Goal: Task Accomplishment & Management: Manage account settings

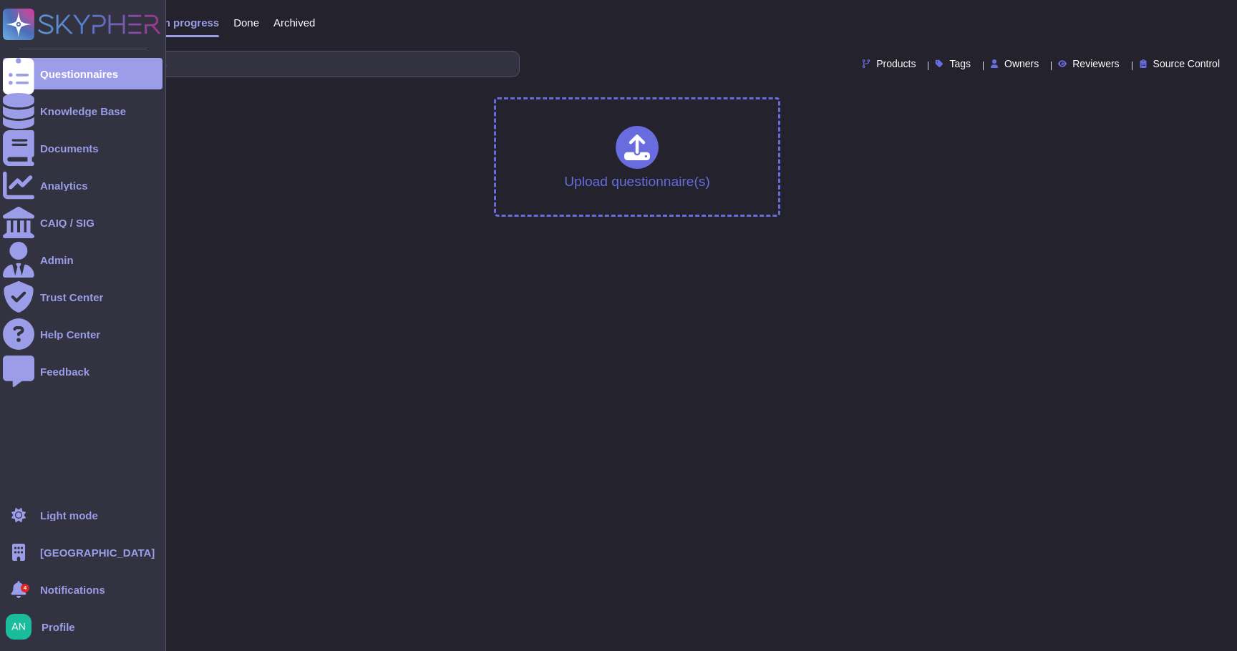
click at [67, 560] on div "[GEOGRAPHIC_DATA]" at bounding box center [83, 552] width 160 height 31
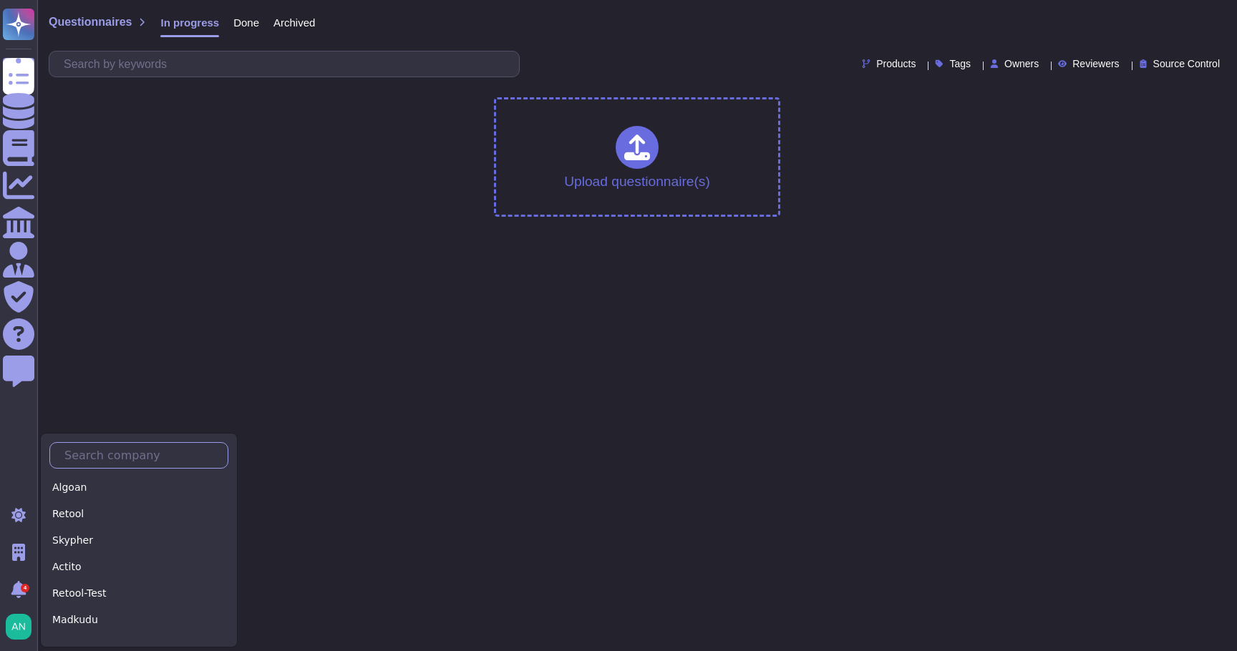
click at [135, 455] on input "text" at bounding box center [142, 455] width 170 height 25
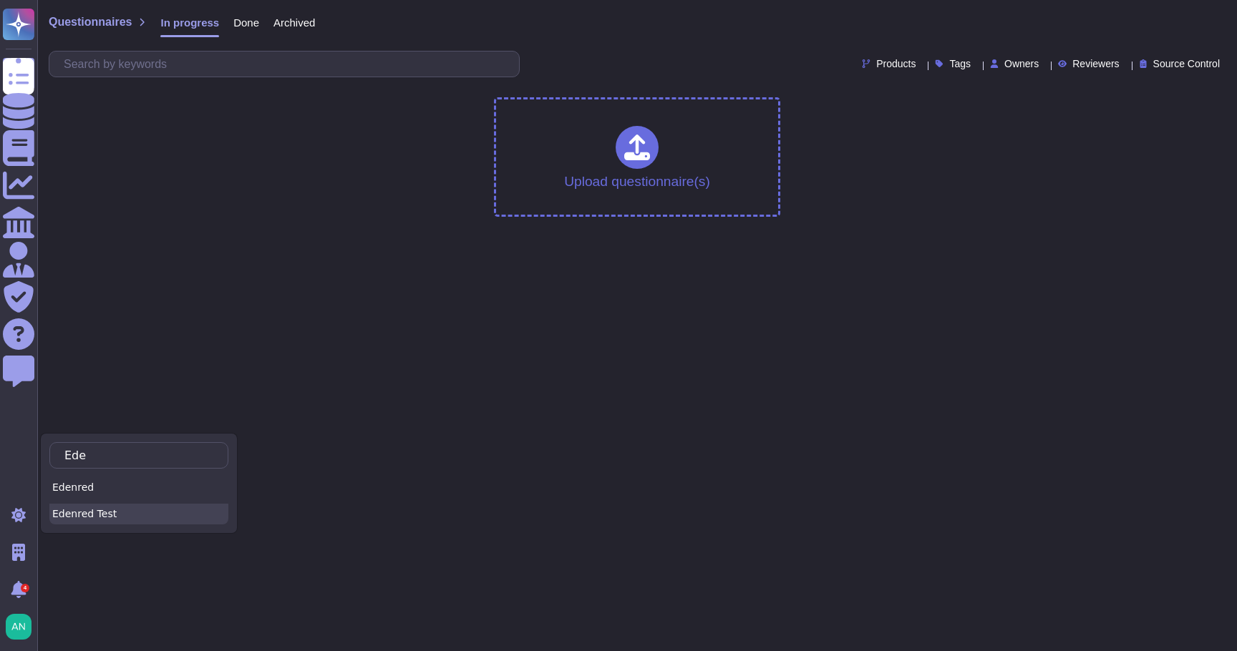
type input "Ede"
click at [116, 507] on div "Edenred Test" at bounding box center [138, 514] width 179 height 21
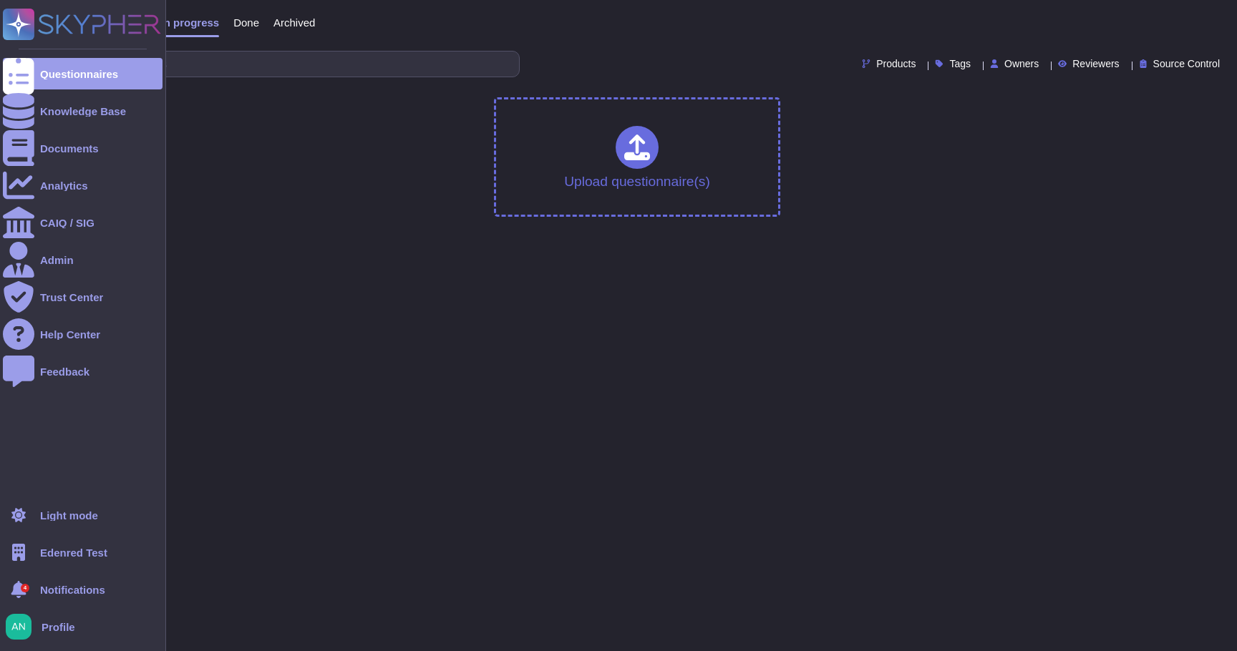
click at [65, 557] on span "Edenred Test" at bounding box center [73, 552] width 67 height 11
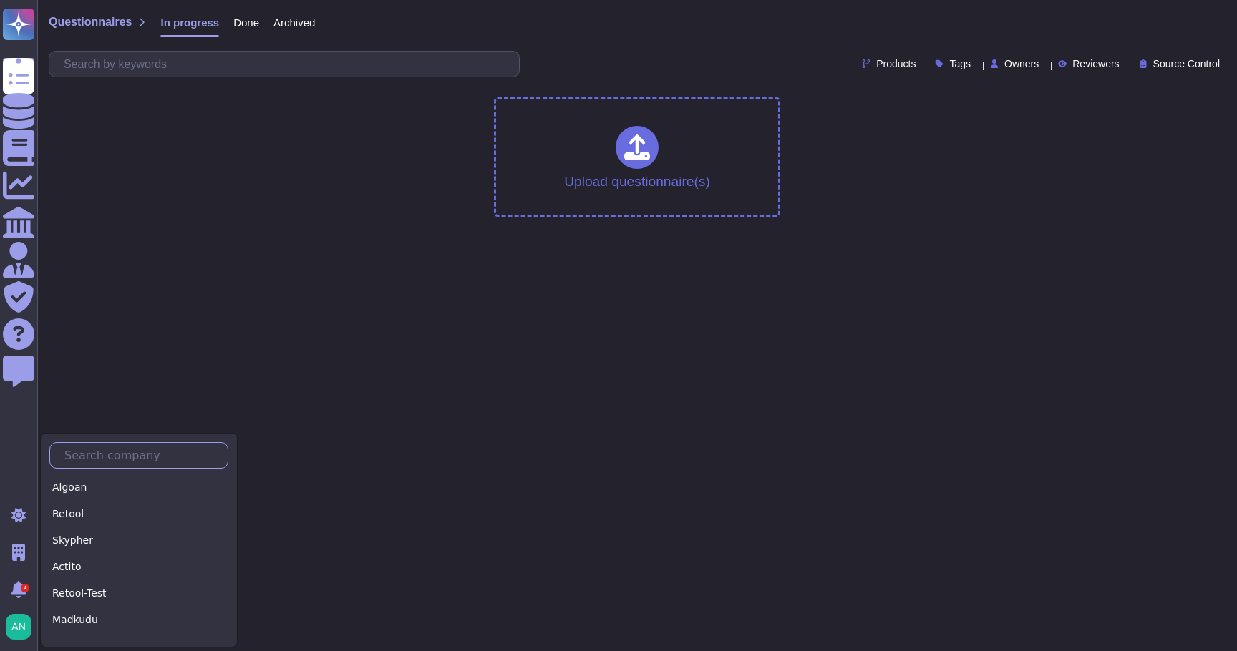
click at [137, 453] on input "text" at bounding box center [142, 455] width 170 height 25
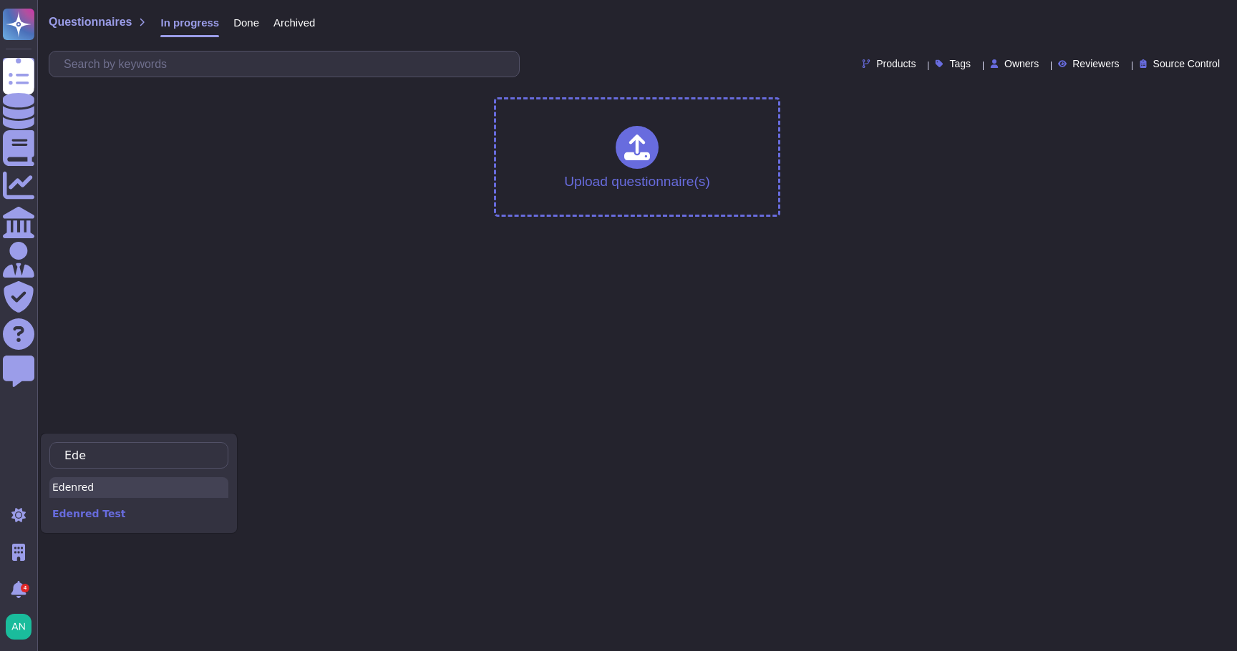
type input "Ede"
click at [125, 490] on div "Edenred" at bounding box center [138, 487] width 179 height 21
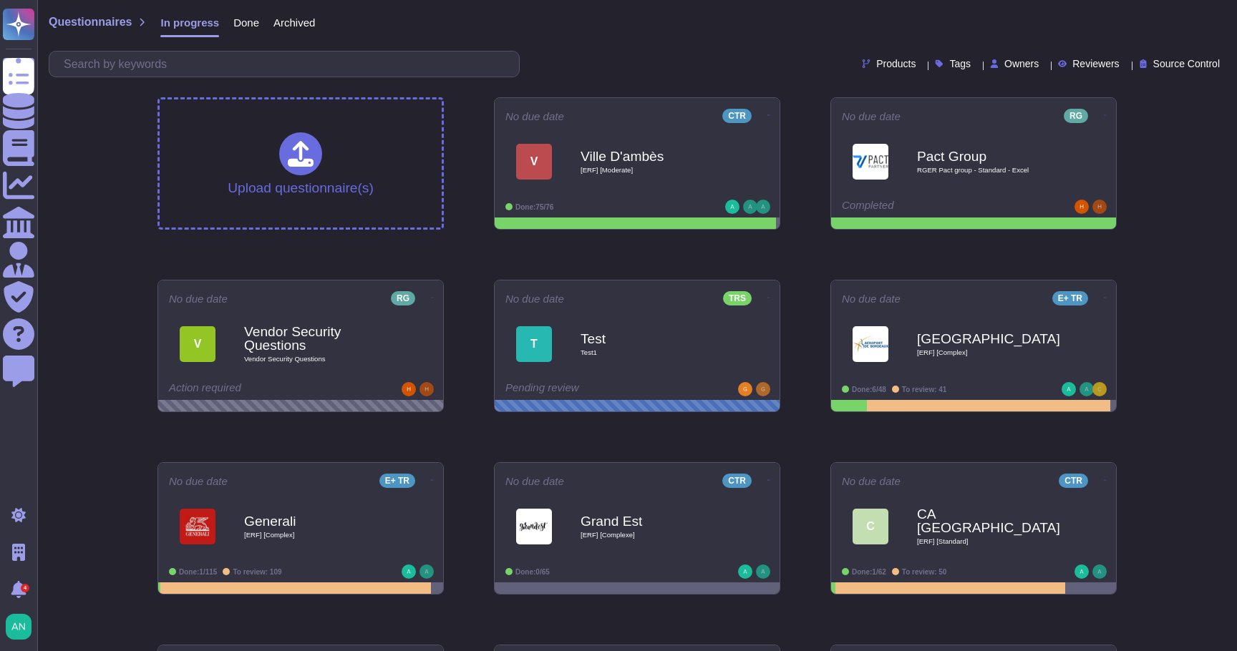
click at [700, 31] on div "Questionnaires In progress Done Archived" at bounding box center [637, 25] width 1176 height 29
click at [769, 117] on span at bounding box center [770, 113] width 6 height 15
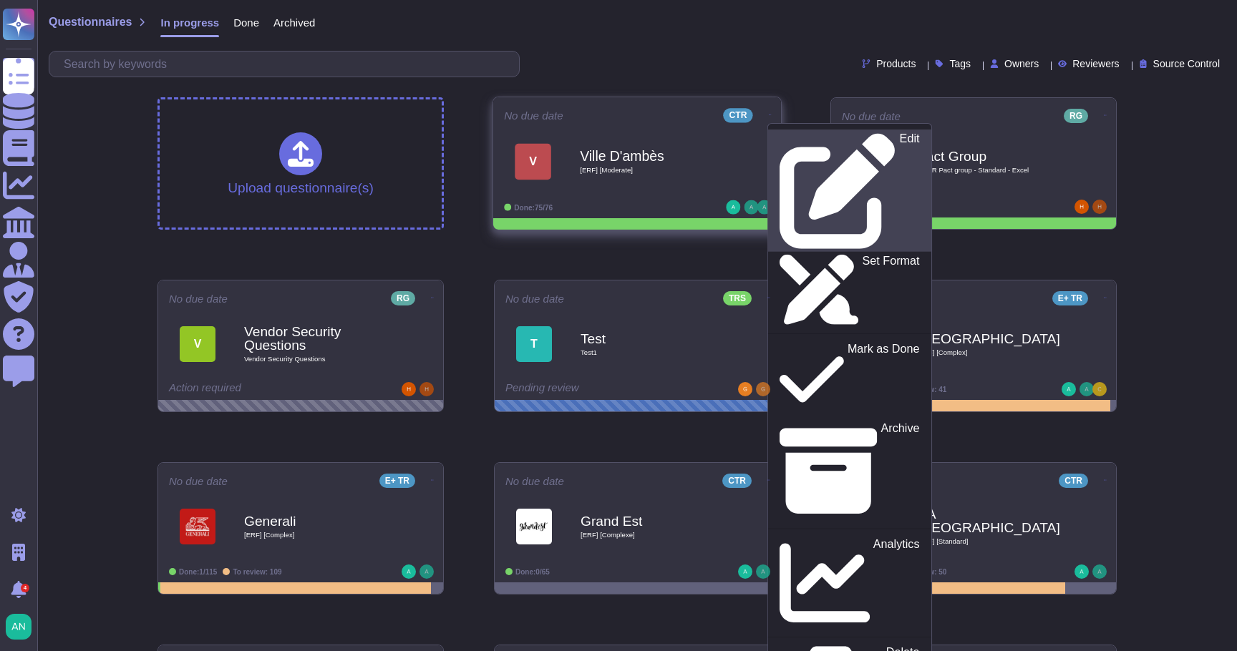
click at [899, 145] on p "Edit" at bounding box center [909, 191] width 20 height 116
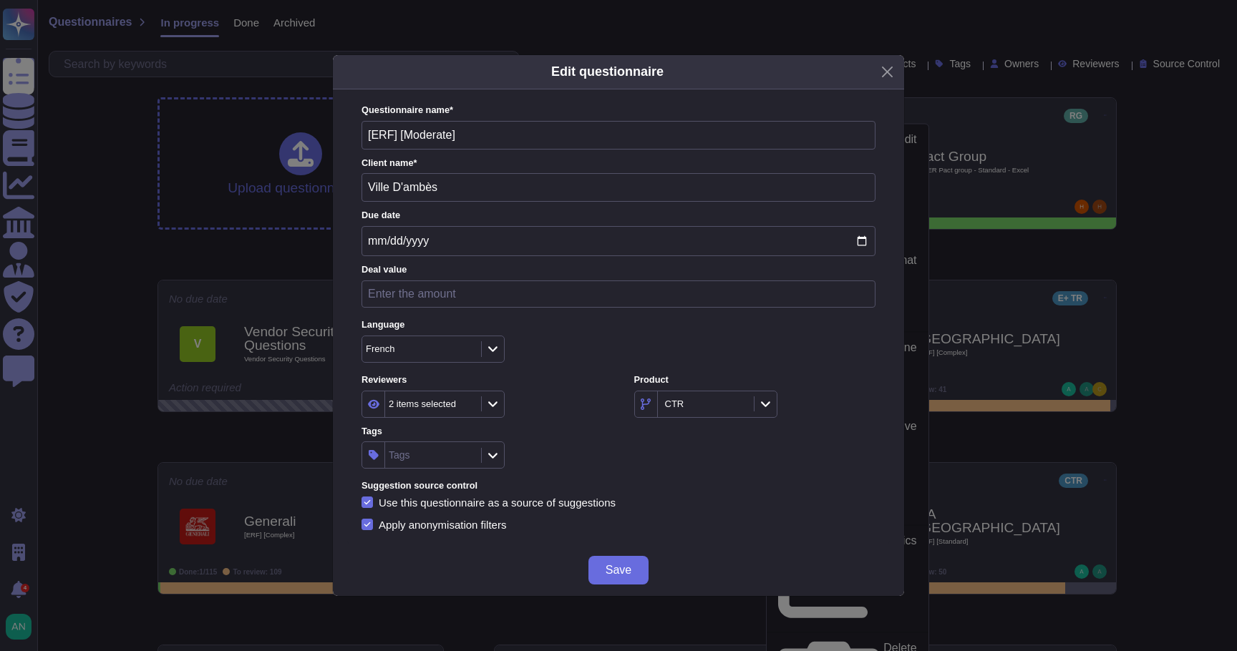
click at [775, 37] on div "Edit questionnaire Questionnaire name * [ERF] [Moderate] Client name * Ville D'…" at bounding box center [618, 325] width 1237 height 651
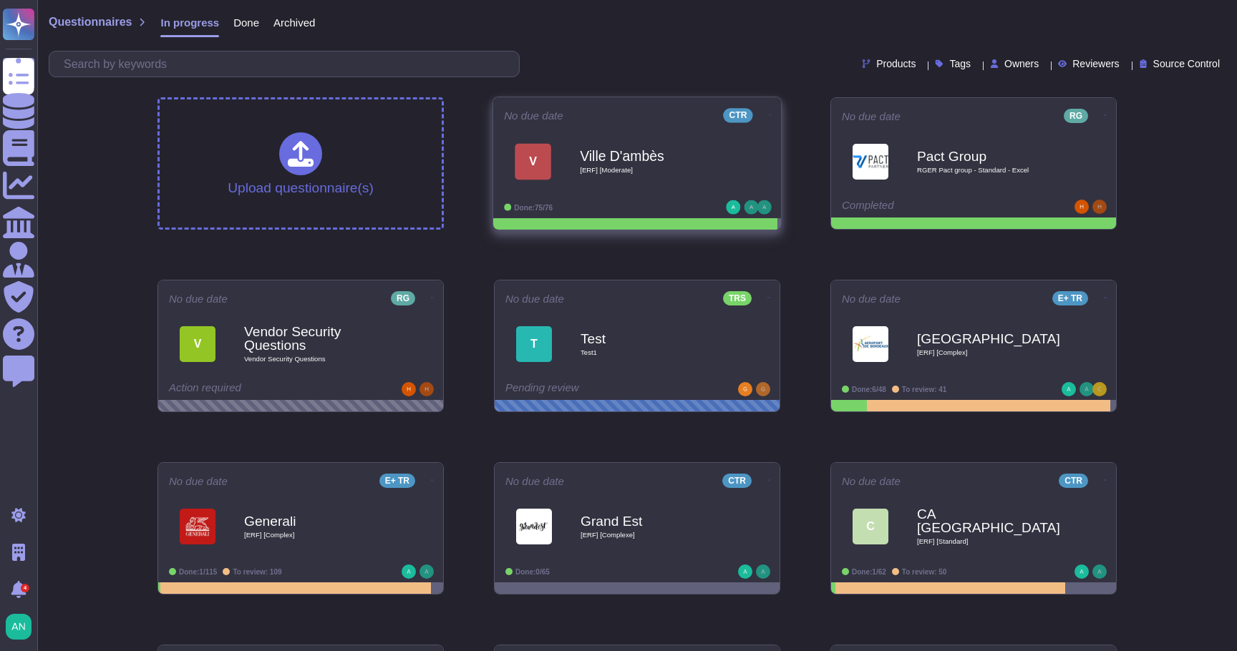
click at [769, 114] on icon at bounding box center [770, 114] width 3 height 1
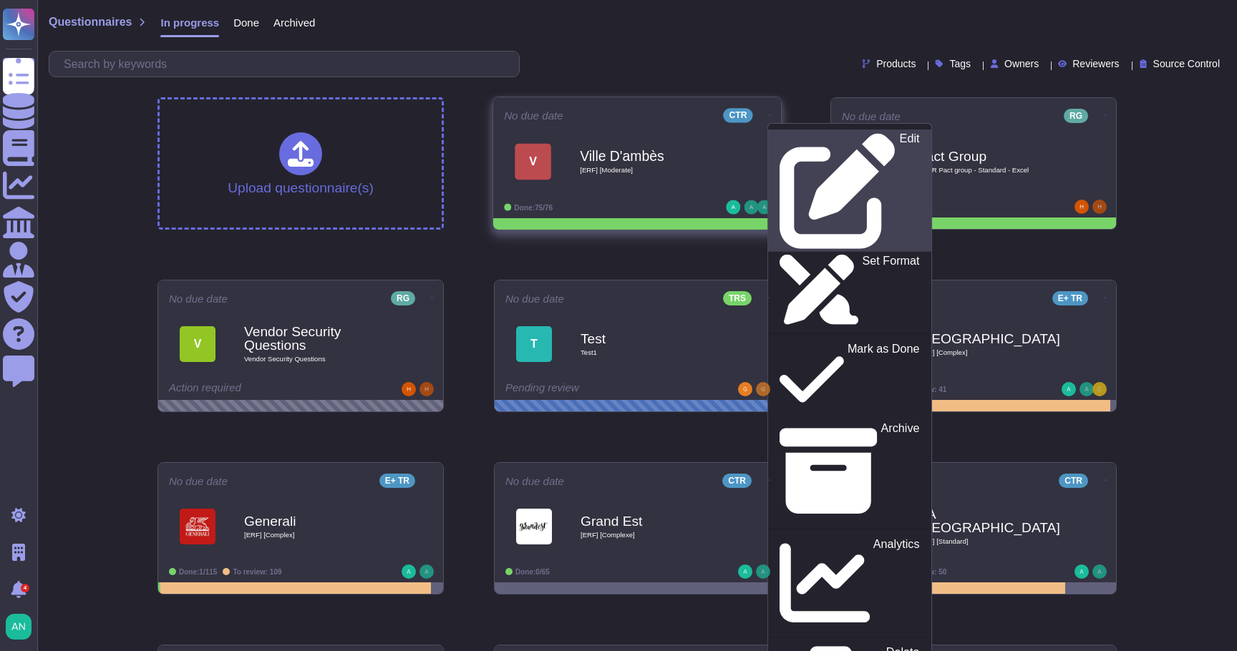
click at [899, 141] on p "Edit" at bounding box center [909, 191] width 20 height 116
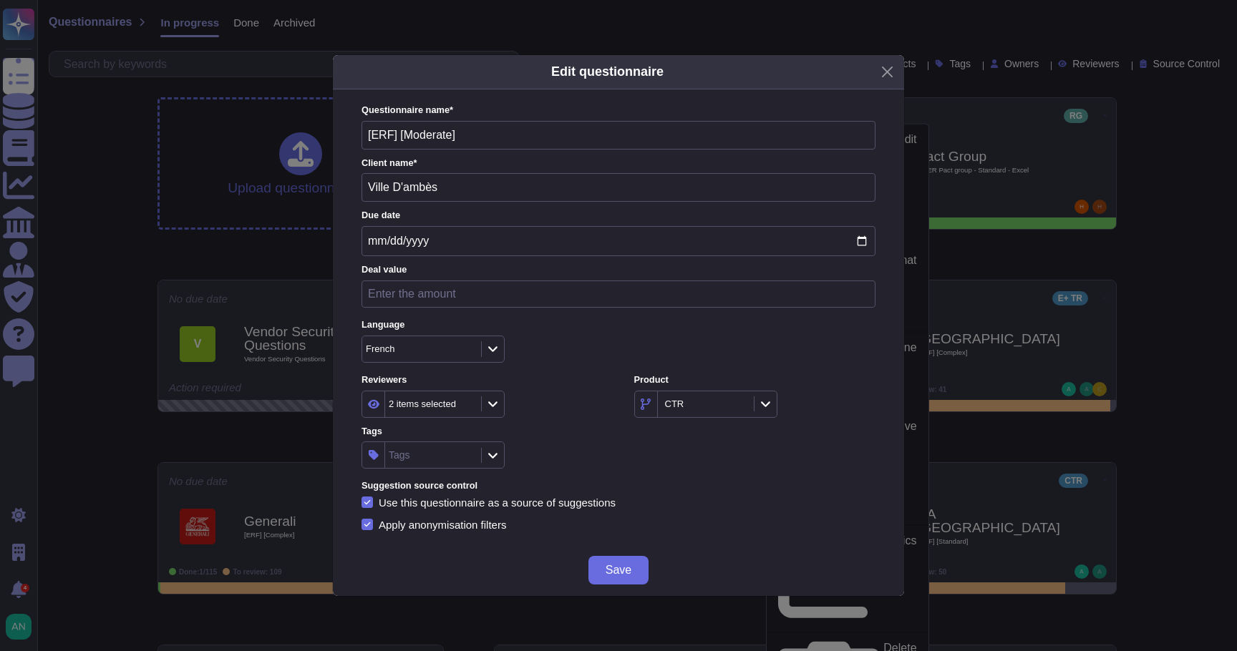
click at [421, 403] on div "2 items selected" at bounding box center [422, 403] width 67 height 9
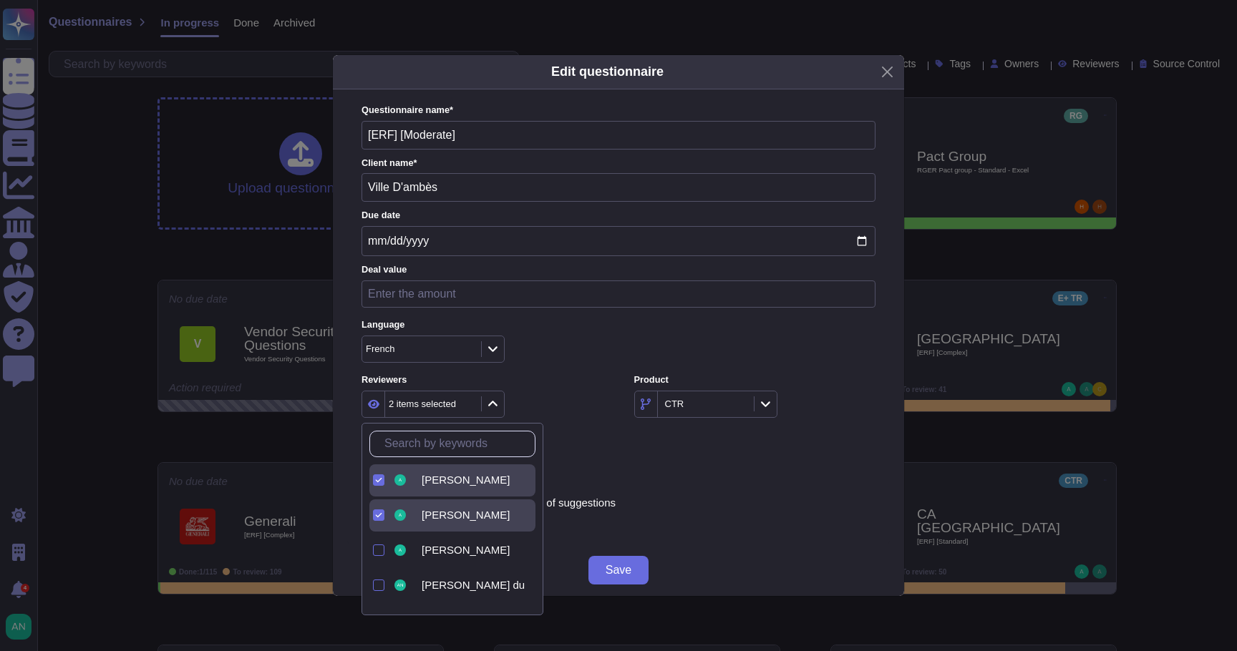
click at [422, 447] on input "text" at bounding box center [455, 444] width 157 height 25
type input "an"
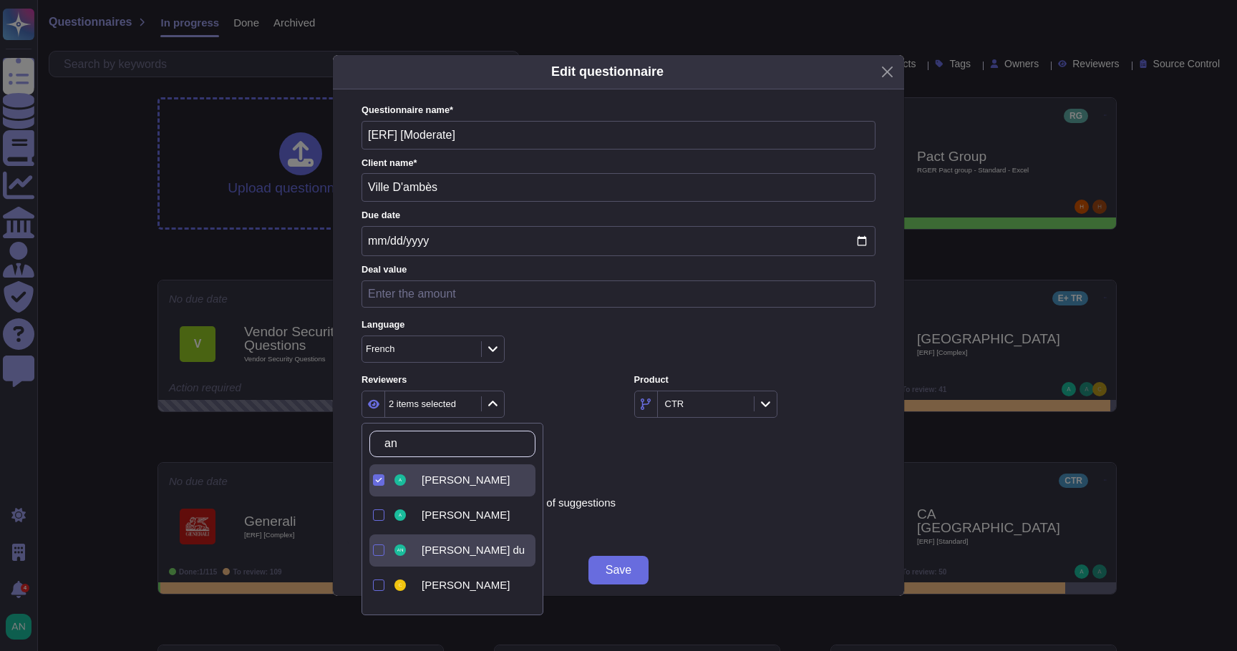
click at [418, 550] on div "Antoine Le du" at bounding box center [476, 550] width 120 height 13
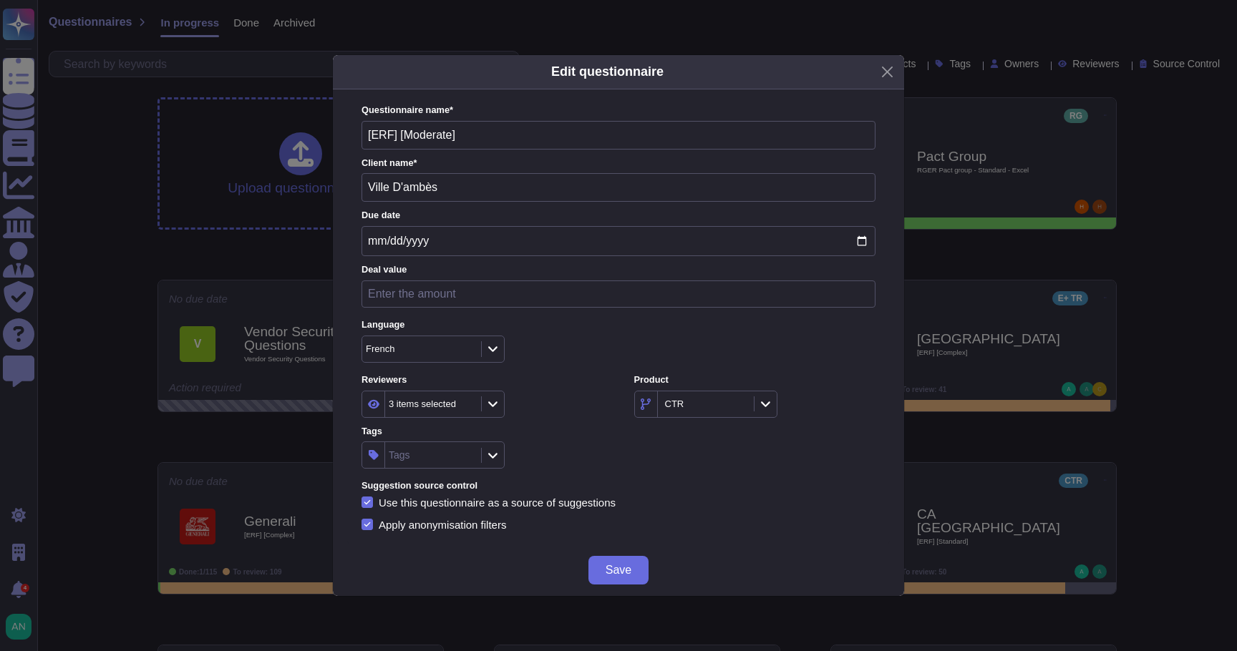
click at [673, 472] on div "Questionnaire name * [ERF] [Moderate] Client name * Ville D'ambès Due date Deal…" at bounding box center [618, 317] width 514 height 426
click at [613, 560] on button "Save" at bounding box center [618, 570] width 60 height 29
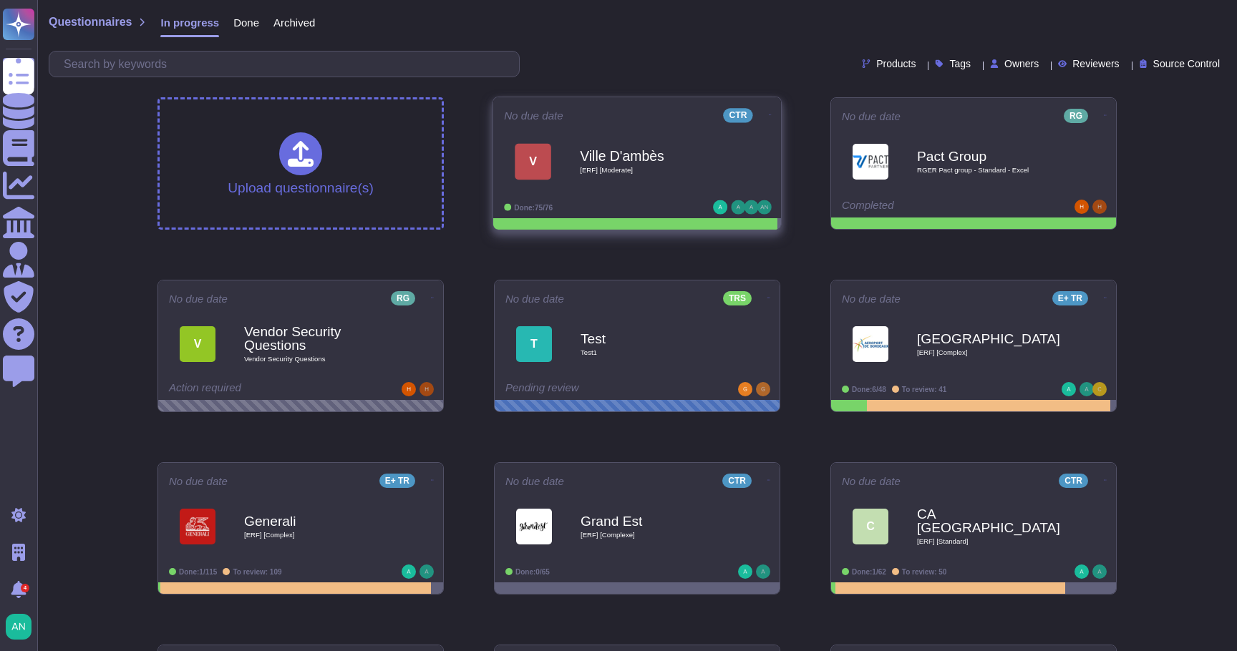
click at [769, 114] on icon at bounding box center [770, 114] width 3 height 1
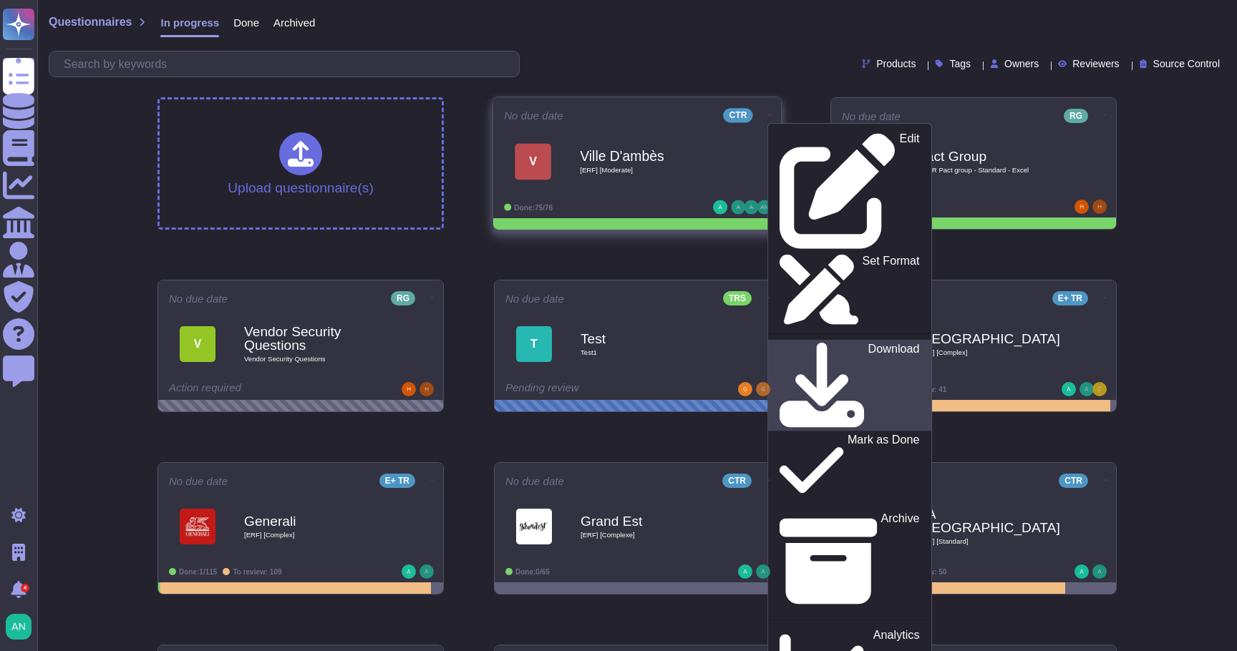
click at [868, 343] on p "Download" at bounding box center [894, 385] width 52 height 84
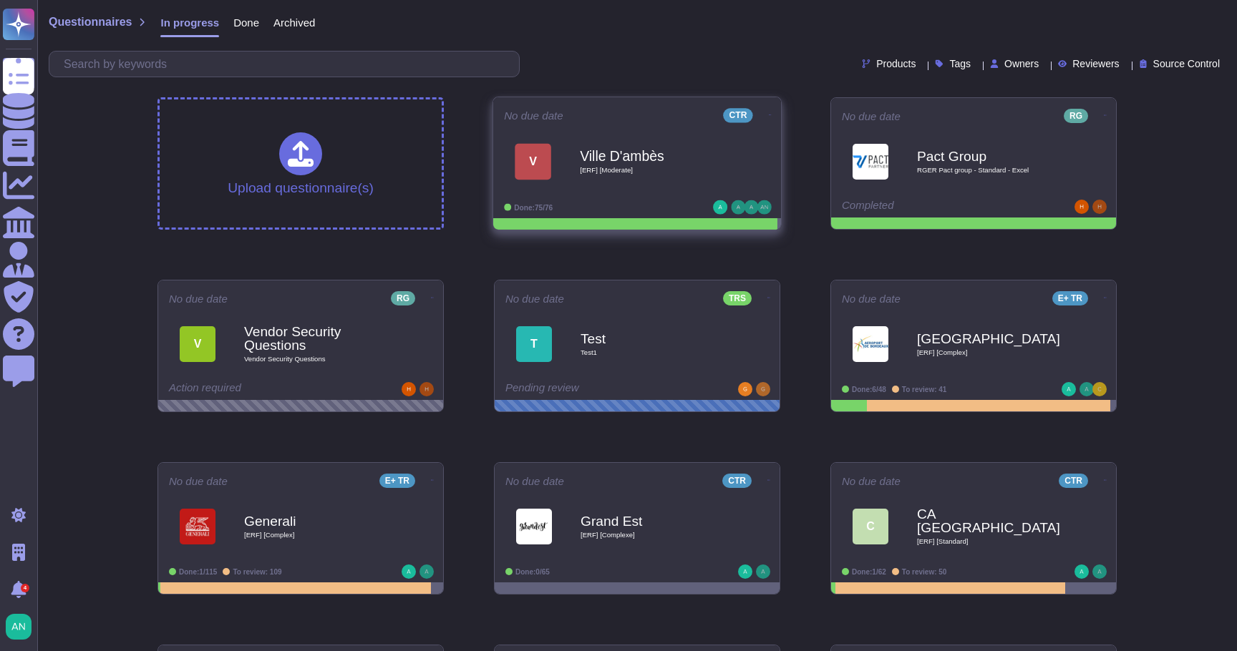
click at [769, 114] on icon at bounding box center [770, 114] width 3 height 1
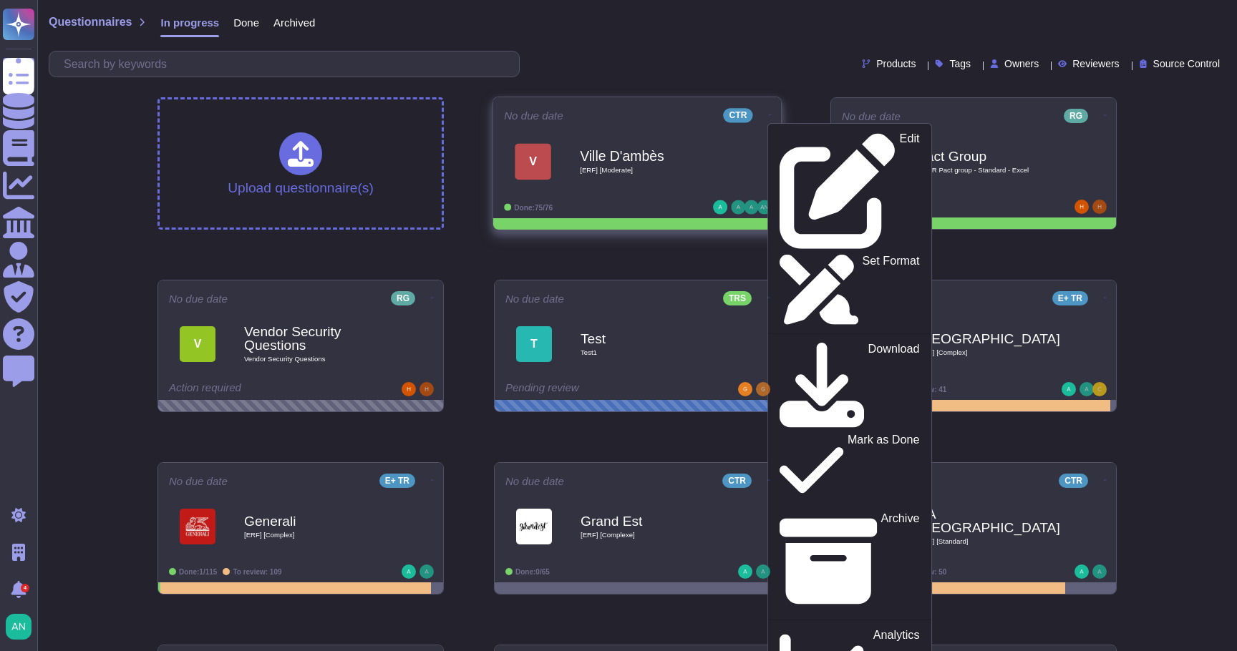
click at [771, 126] on div "Edit Set Format Download Mark as Done Archive Analytics Delete Export to Knowle…" at bounding box center [849, 508] width 165 height 771
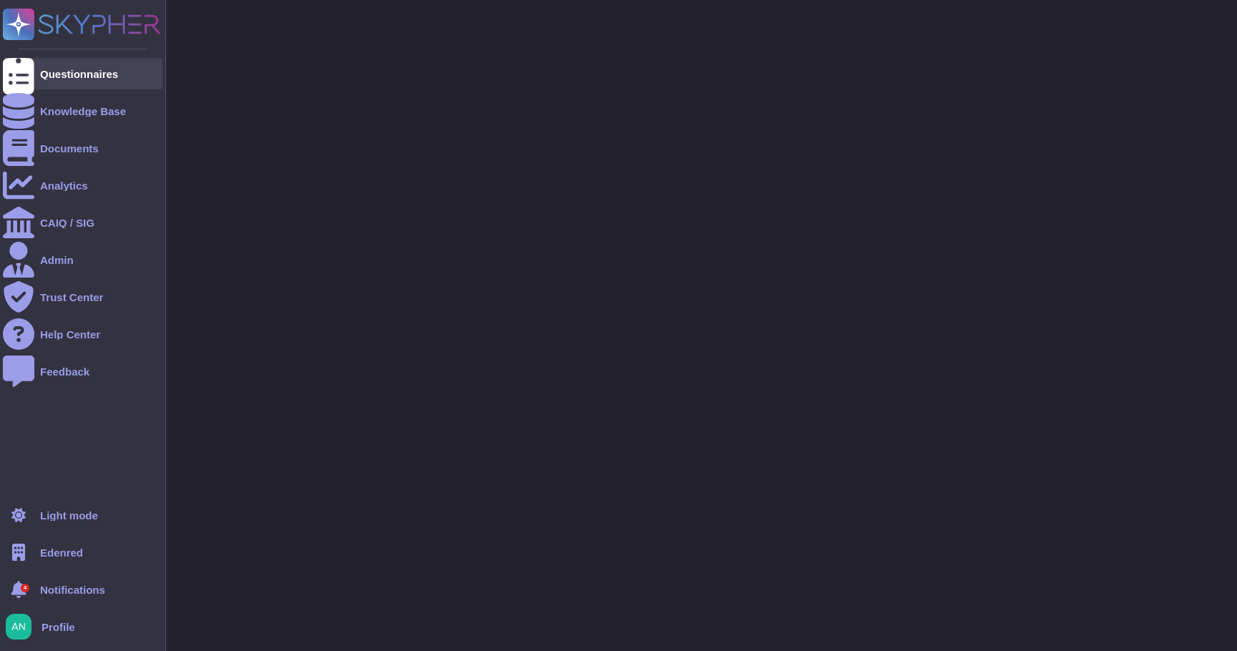
click at [19, 72] on icon at bounding box center [18, 74] width 31 height 42
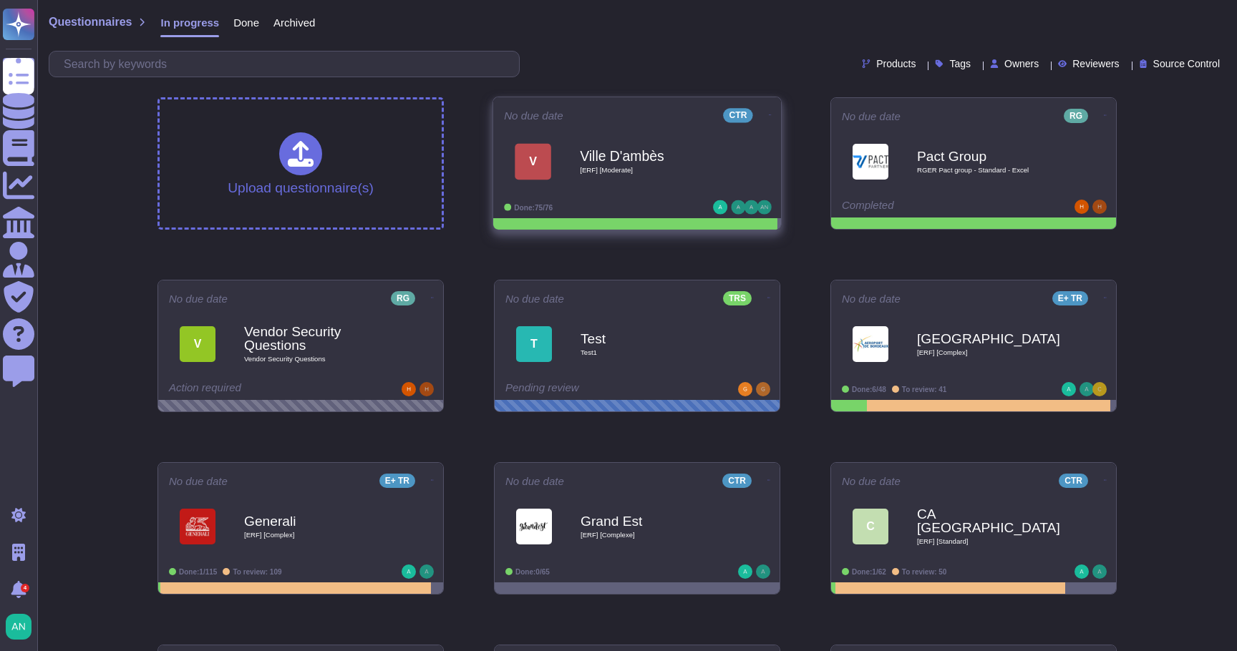
click at [769, 113] on icon at bounding box center [770, 115] width 3 height 4
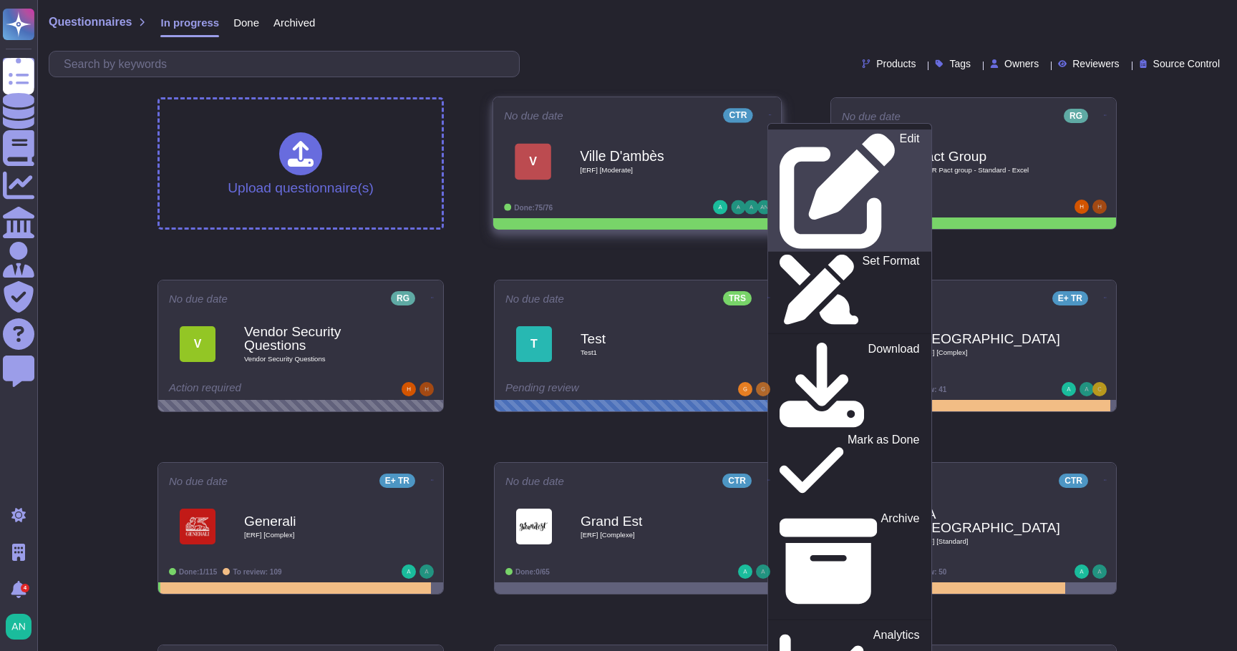
click at [768, 133] on link "Edit" at bounding box center [849, 191] width 163 height 122
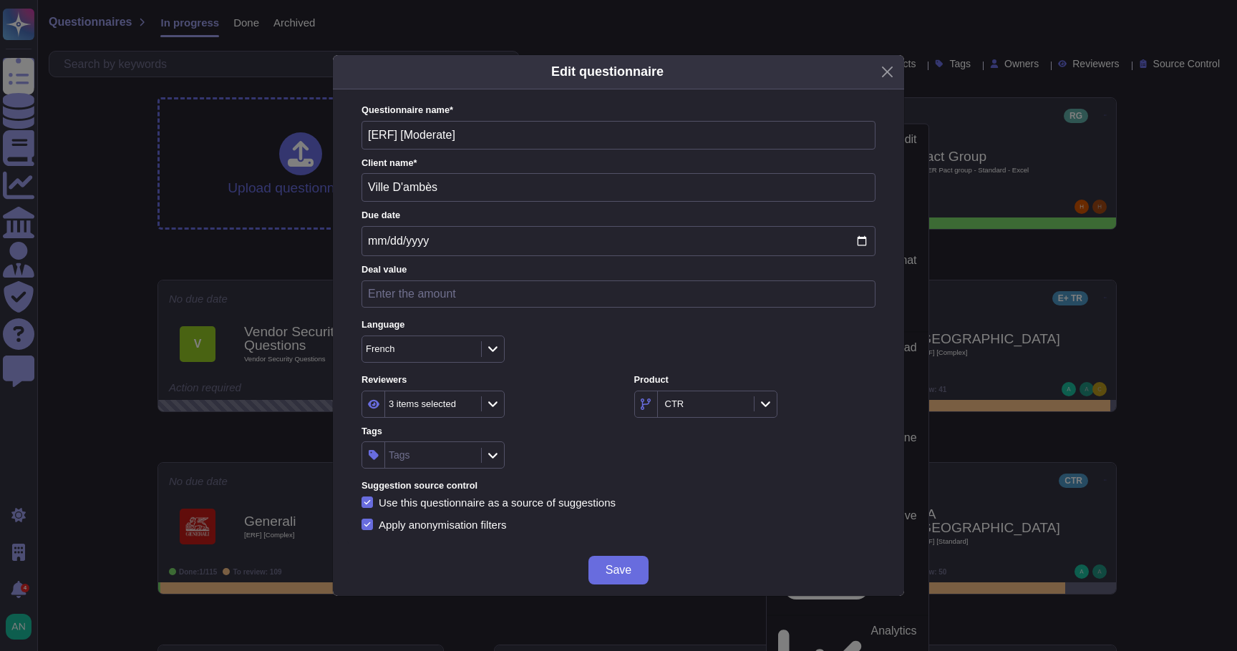
click at [432, 403] on div "3 items selected" at bounding box center [422, 403] width 67 height 9
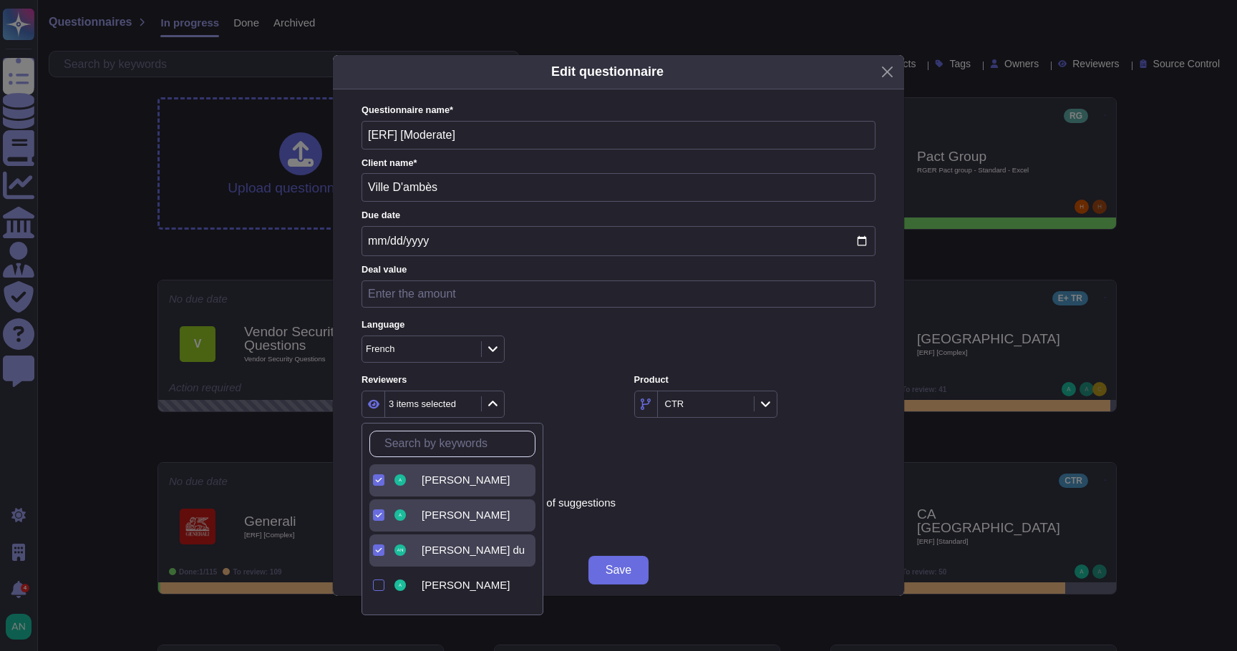
click at [424, 537] on div "Antoine Le du" at bounding box center [463, 551] width 144 height 32
click at [636, 570] on button "Save" at bounding box center [618, 570] width 60 height 29
